Goal: Task Accomplishment & Management: Manage account settings

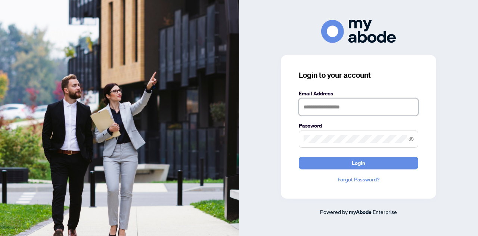
type input "**********"
click at [359, 162] on span "Login" at bounding box center [358, 163] width 13 height 12
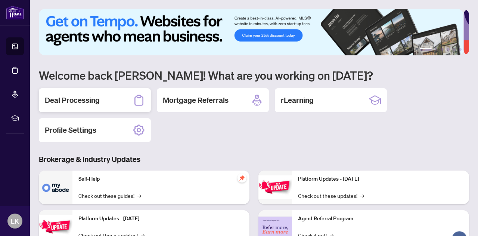
click at [93, 97] on h2 "Deal Processing" at bounding box center [72, 100] width 55 height 10
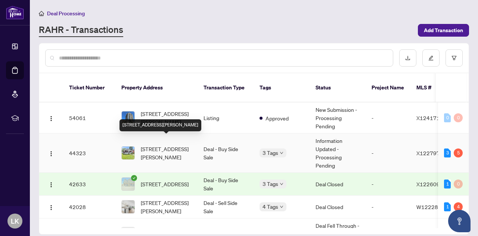
click at [156, 149] on span "254 Clarence St, Port Colborne, Ontario L3K 3G6, Canada" at bounding box center [166, 152] width 51 height 16
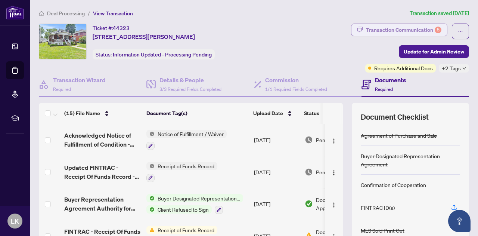
click at [387, 32] on div "Transaction Communication 5" at bounding box center [403, 30] width 75 height 12
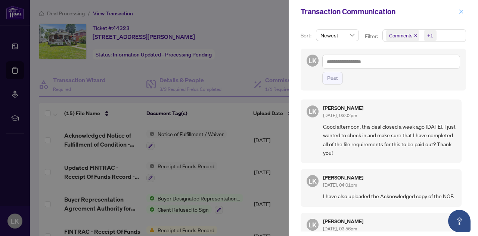
click at [463, 10] on icon "close" at bounding box center [460, 11] width 5 height 5
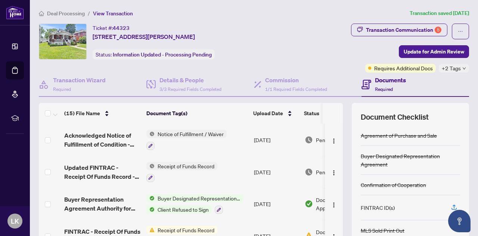
click at [69, 12] on span "Deal Processing" at bounding box center [66, 13] width 38 height 7
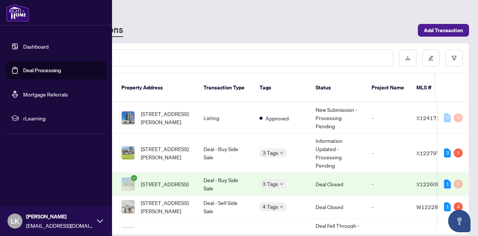
click at [30, 48] on link "Dashboard" at bounding box center [35, 46] width 25 height 7
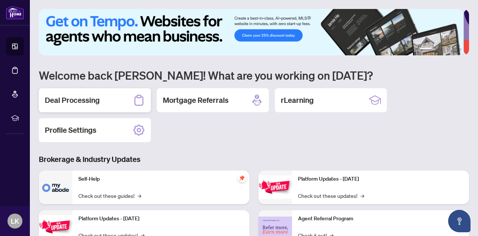
click at [105, 97] on div "Deal Processing" at bounding box center [95, 100] width 112 height 24
